Goal: Task Accomplishment & Management: Use online tool/utility

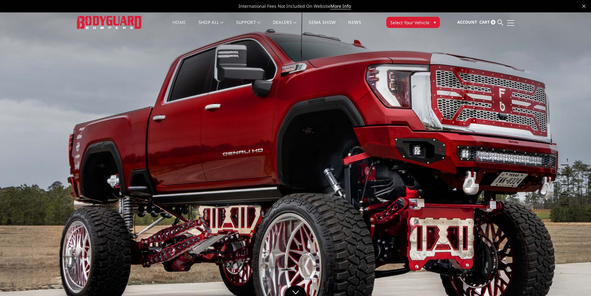
click at [513, 21] on link at bounding box center [510, 23] width 9 height 7
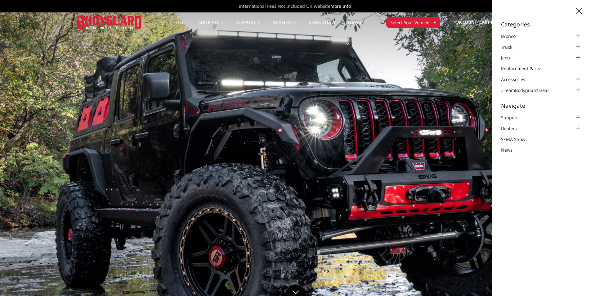
click at [578, 115] on div at bounding box center [577, 117] width 7 height 7
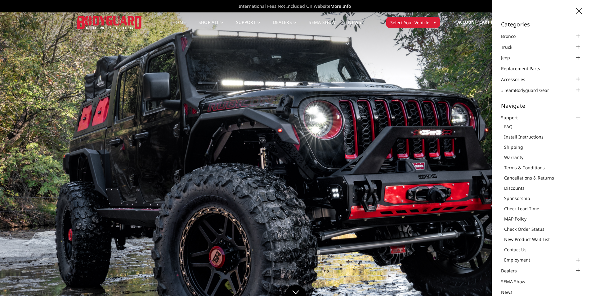
scroll to position [9, 0]
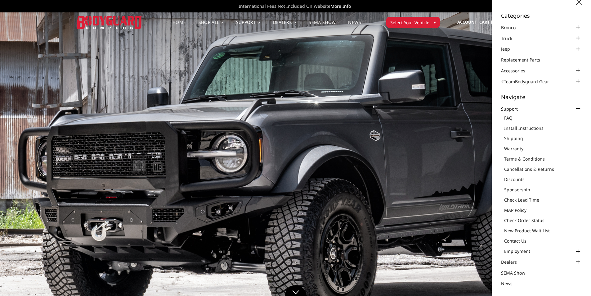
click at [528, 253] on link "Employment" at bounding box center [543, 251] width 78 height 7
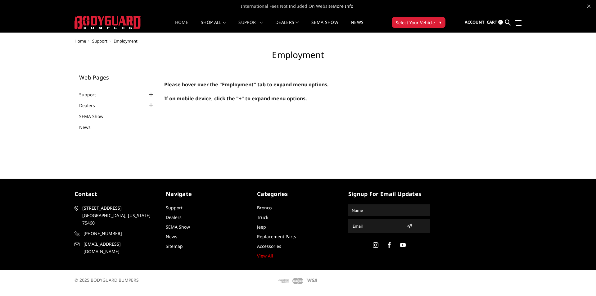
click at [181, 22] on link "Home" at bounding box center [181, 26] width 13 height 12
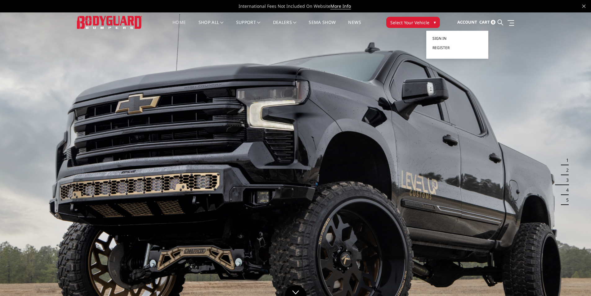
click at [454, 39] on link "Sign in" at bounding box center [458, 38] width 50 height 9
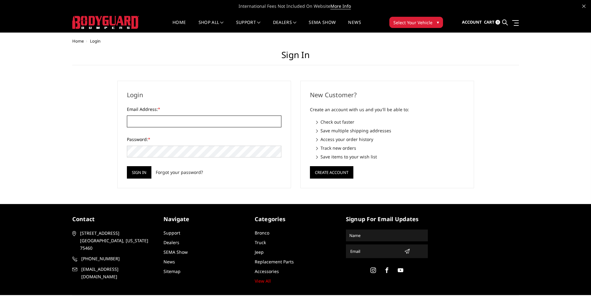
click at [140, 125] on input "Email Address: *" at bounding box center [204, 121] width 155 height 12
type input "buchananleroy23@yahoo.com"
click at [127, 166] on input "Sign in" at bounding box center [139, 172] width 25 height 12
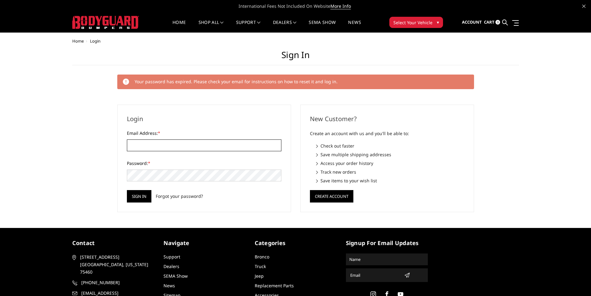
click at [143, 147] on input "Email Address: *" at bounding box center [204, 145] width 155 height 12
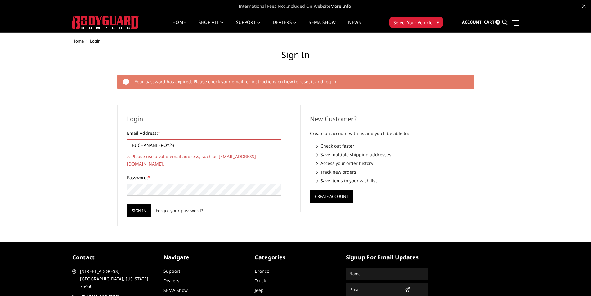
type input "buchananleroy23@yahoo.com"
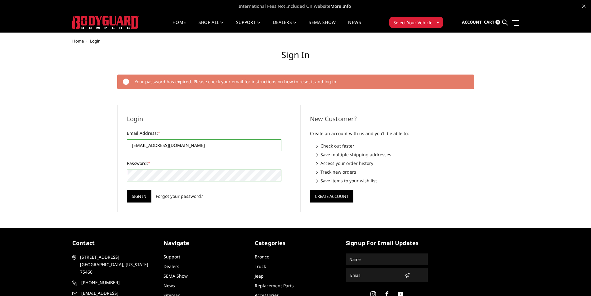
click at [127, 190] on input "Sign in" at bounding box center [139, 196] width 25 height 12
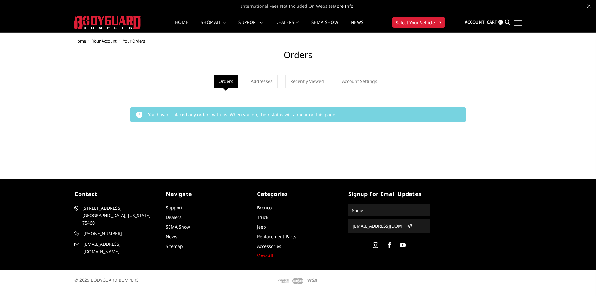
click at [520, 25] on link at bounding box center [517, 23] width 9 height 7
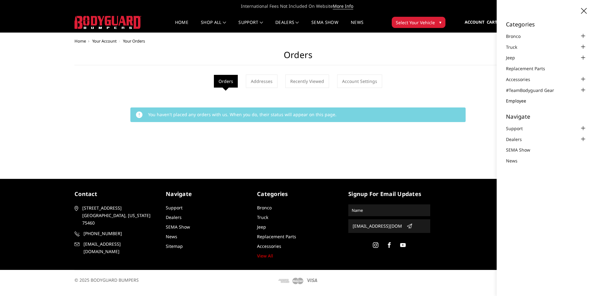
click at [520, 100] on link "Employee" at bounding box center [520, 100] width 28 height 7
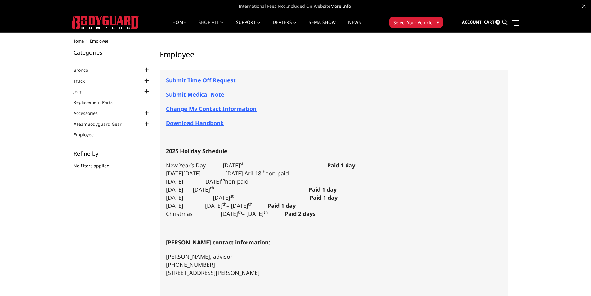
click at [196, 80] on span "Submit Time Off Request" at bounding box center [201, 79] width 70 height 7
